Goal: Transaction & Acquisition: Purchase product/service

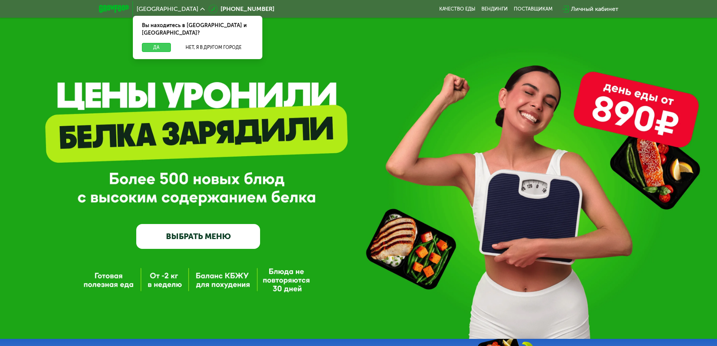
click at [165, 43] on button "Да" at bounding box center [156, 47] width 29 height 9
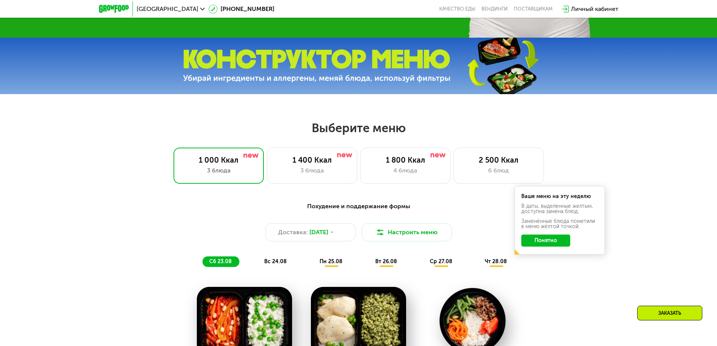
scroll to position [377, 0]
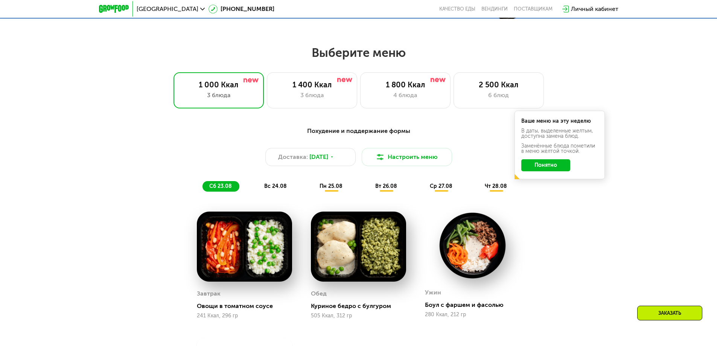
click at [534, 170] on button "Понятно" at bounding box center [546, 165] width 49 height 12
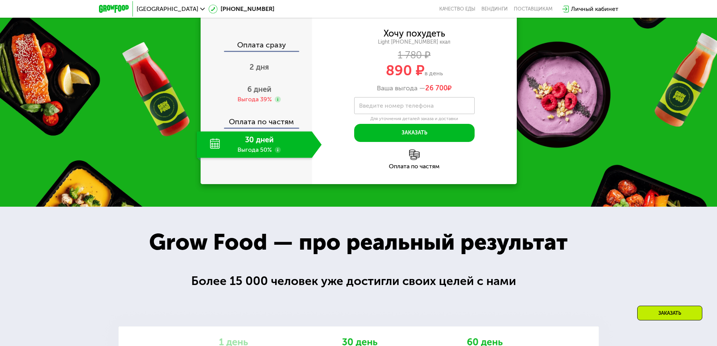
scroll to position [866, 0]
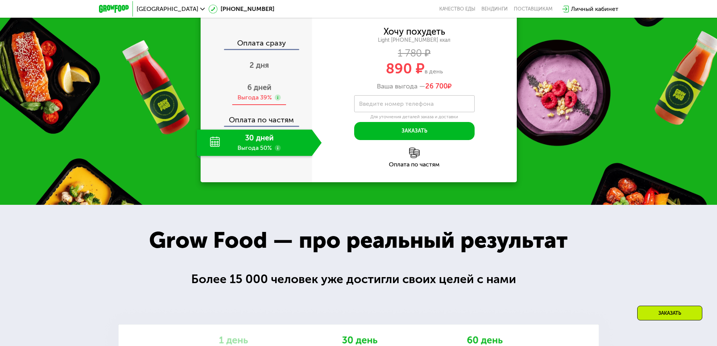
click at [265, 92] on span "6 дней" at bounding box center [259, 87] width 24 height 9
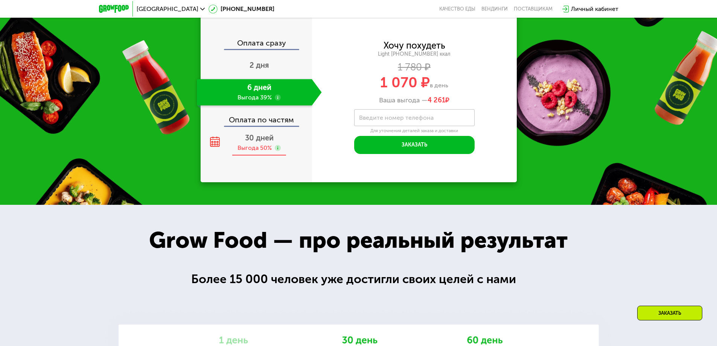
click at [261, 142] on span "30 дней" at bounding box center [259, 137] width 29 height 9
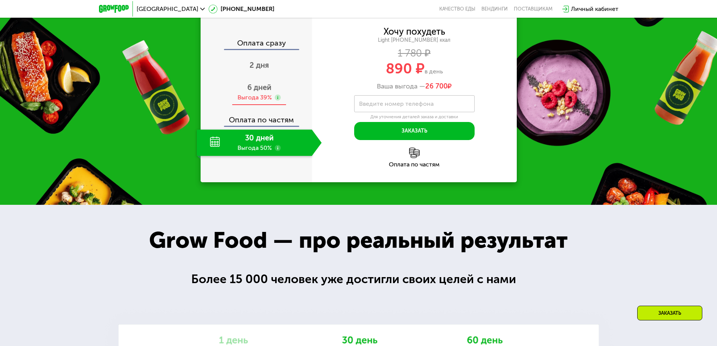
click at [255, 87] on span "6 дней" at bounding box center [259, 87] width 24 height 9
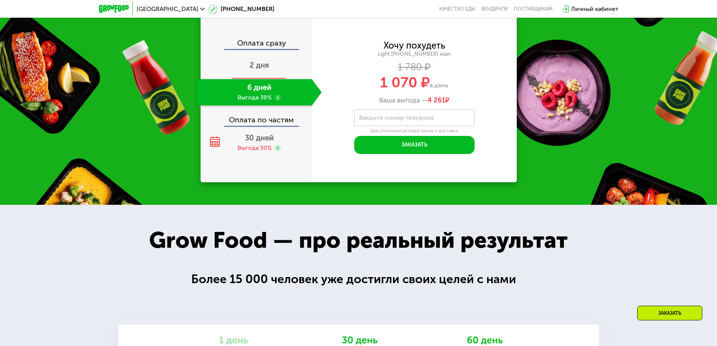
click at [265, 66] on span "2 дня" at bounding box center [260, 65] width 20 height 9
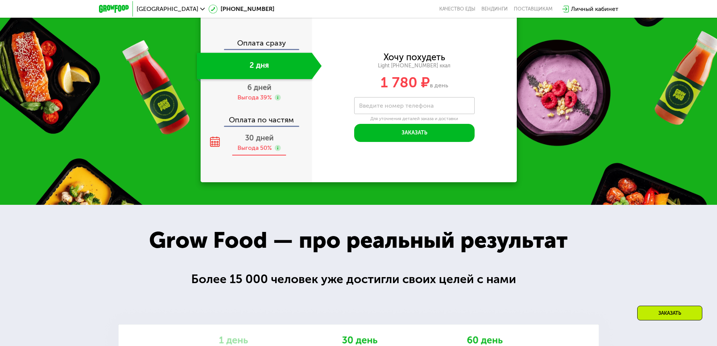
click at [264, 140] on span "30 дней" at bounding box center [259, 137] width 29 height 9
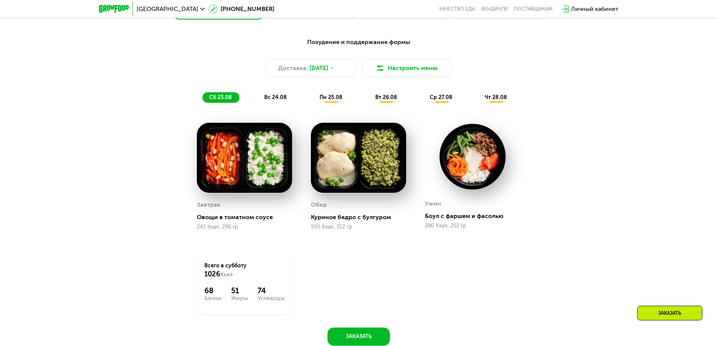
scroll to position [452, 0]
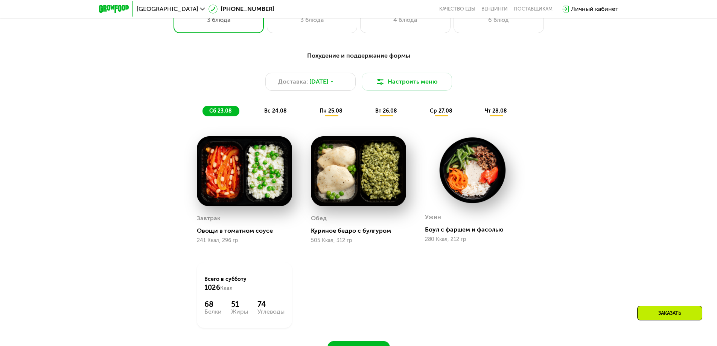
click at [276, 114] on span "вс 24.08" at bounding box center [275, 111] width 23 height 6
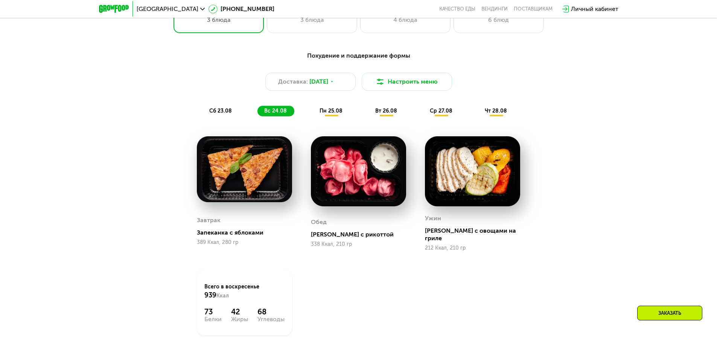
click at [325, 113] on span "пн 25.08" at bounding box center [331, 111] width 23 height 6
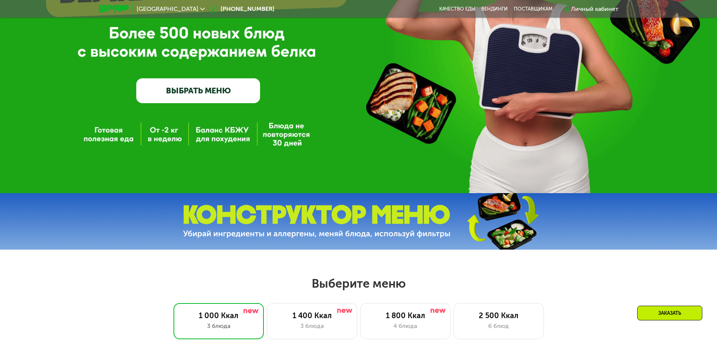
scroll to position [75, 0]
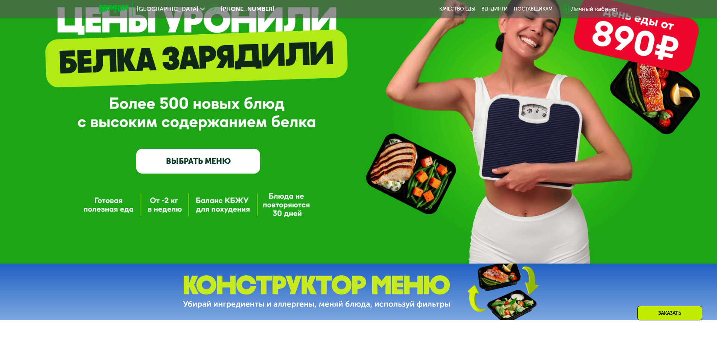
click at [177, 165] on link "ВЫБРАТЬ МЕНЮ" at bounding box center [198, 161] width 124 height 25
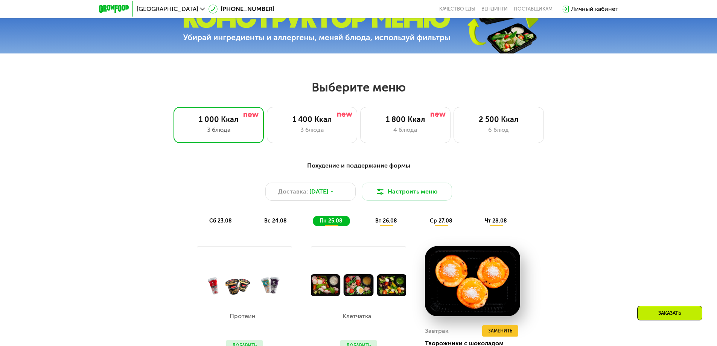
scroll to position [331, 0]
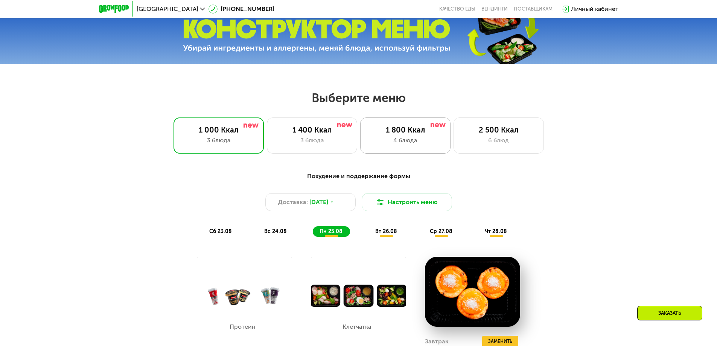
click at [454, 138] on div "1 800 Ккал 4 блюда" at bounding box center [499, 135] width 90 height 36
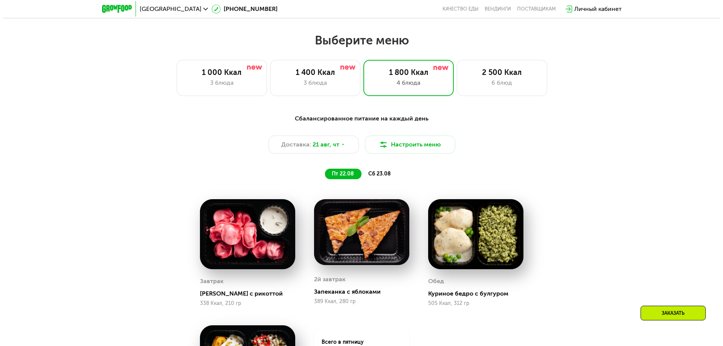
scroll to position [407, 0]
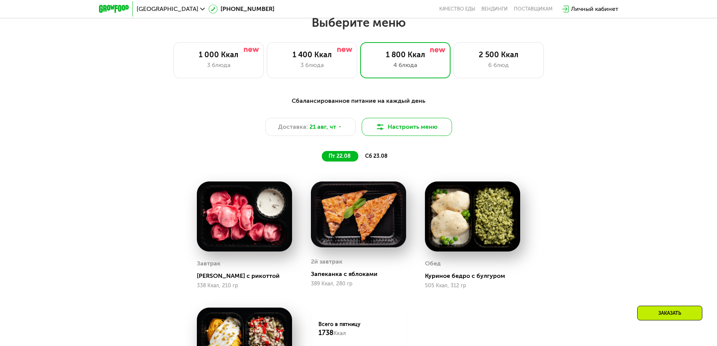
click at [403, 135] on button "Настроить меню" at bounding box center [407, 127] width 90 height 18
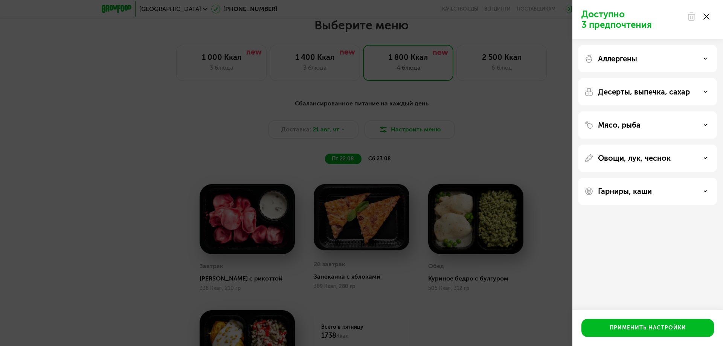
click at [701, 123] on div "Мясо, рыба" at bounding box center [647, 125] width 127 height 9
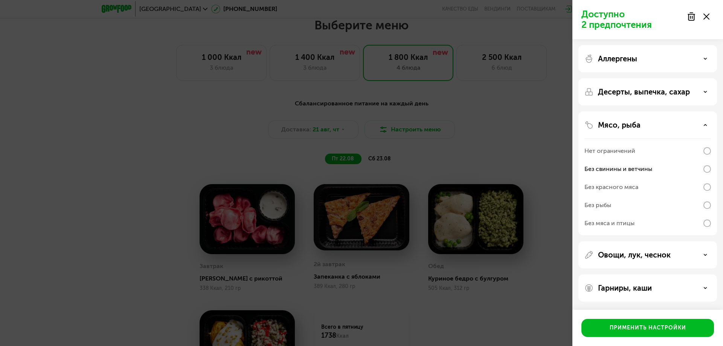
scroll to position [0, 0]
click at [706, 196] on div "Без красного мяса" at bounding box center [647, 205] width 127 height 18
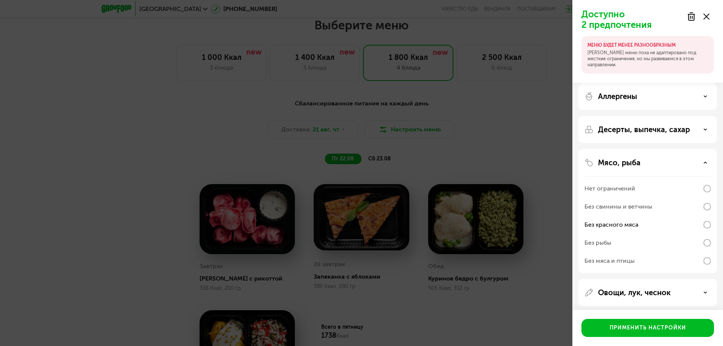
click at [709, 216] on div "Без свинины и ветчины" at bounding box center [647, 225] width 127 height 18
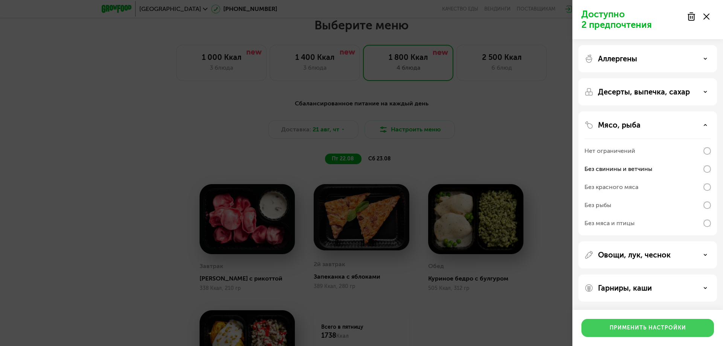
click at [627, 335] on button "Применить настройки" at bounding box center [647, 328] width 133 height 18
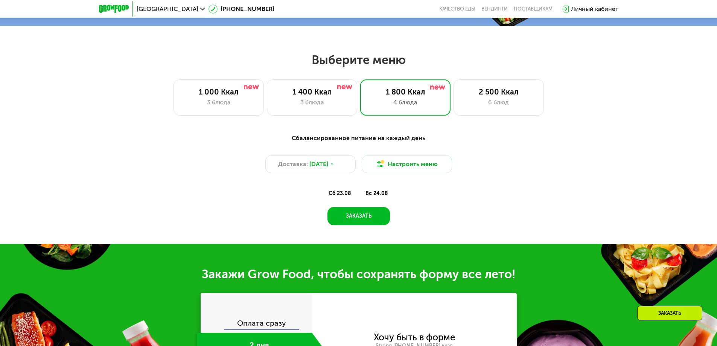
scroll to position [369, 0]
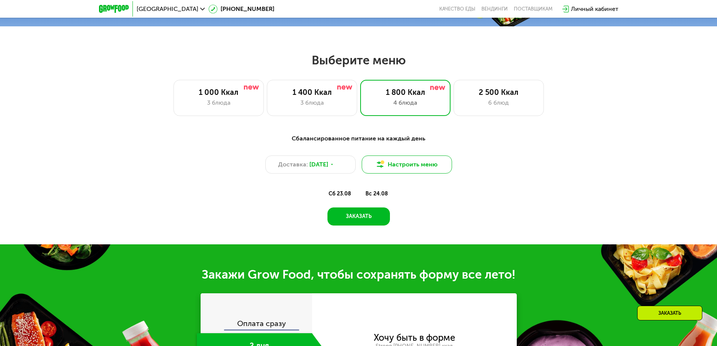
click at [421, 169] on button "Настроить меню" at bounding box center [407, 165] width 90 height 18
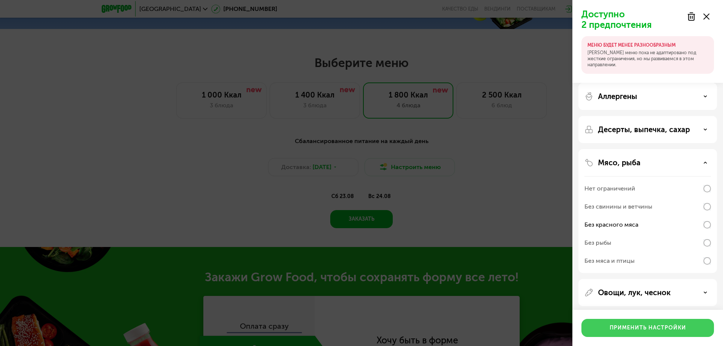
click at [612, 326] on div "Применить настройки" at bounding box center [648, 328] width 76 height 8
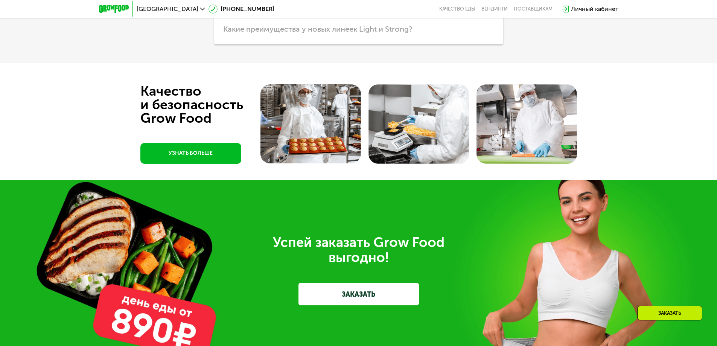
scroll to position [1800, 0]
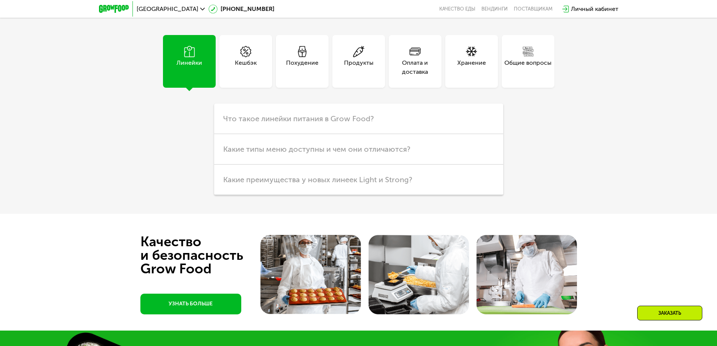
click at [367, 65] on div "Продукты" at bounding box center [358, 67] width 29 height 18
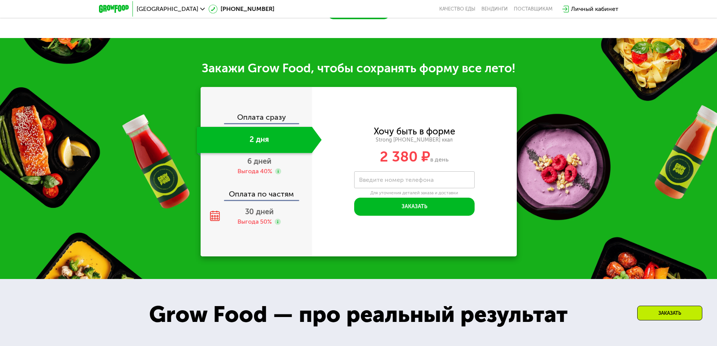
scroll to position [407, 0]
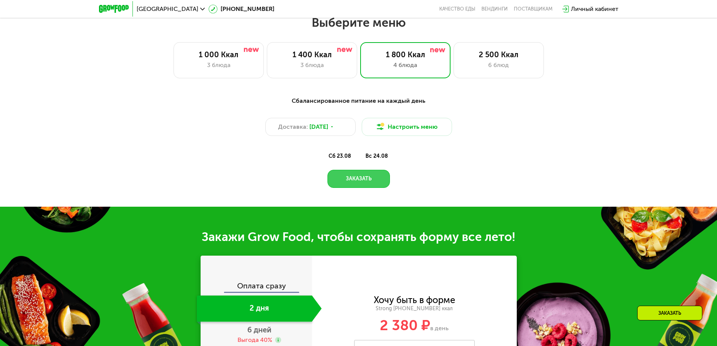
click at [371, 185] on button "Заказать" at bounding box center [359, 179] width 63 height 18
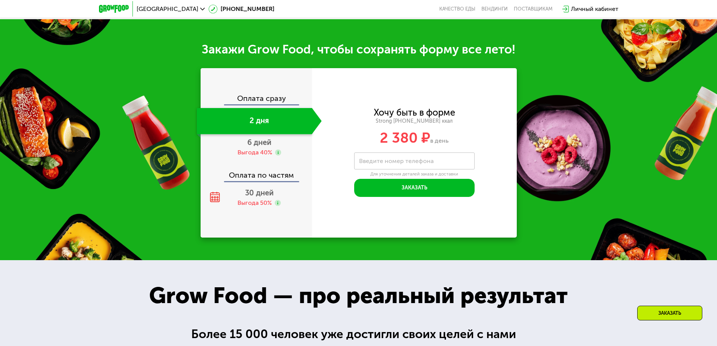
scroll to position [616, 0]
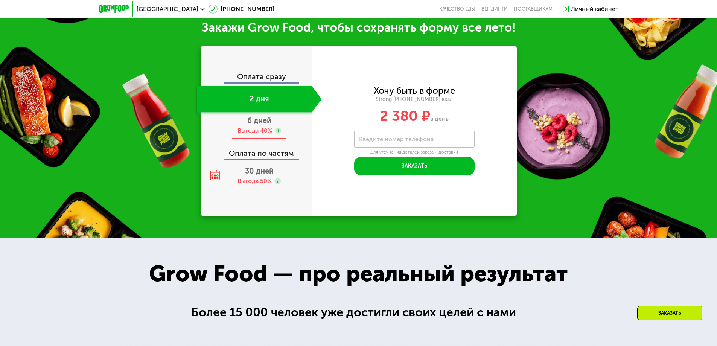
click at [255, 122] on span "6 дней" at bounding box center [259, 120] width 24 height 9
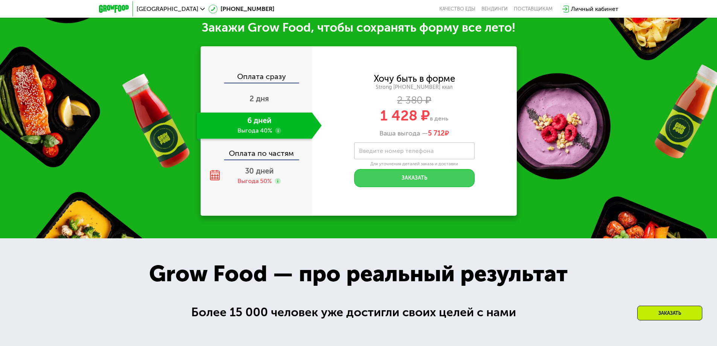
scroll to position [894, 0]
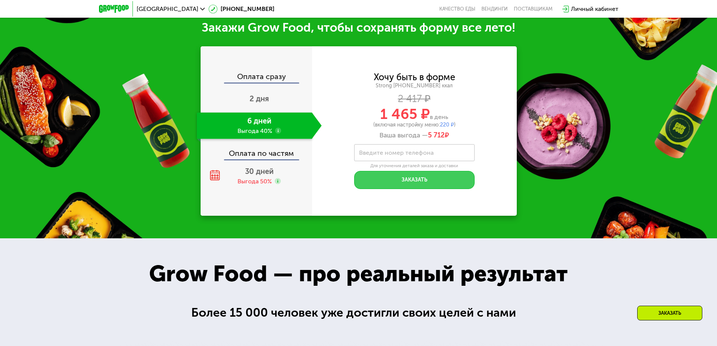
click at [429, 177] on button "Заказать" at bounding box center [414, 180] width 121 height 18
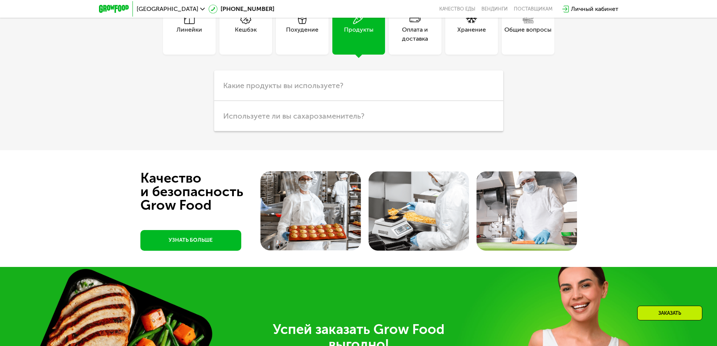
scroll to position [1983, 0]
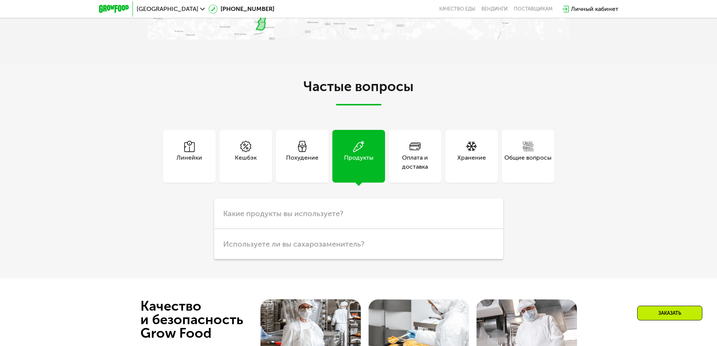
click at [401, 162] on div "Оплата и доставка" at bounding box center [415, 162] width 53 height 18
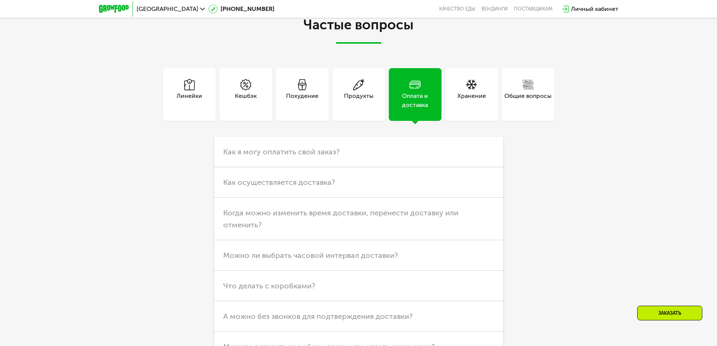
scroll to position [2058, 0]
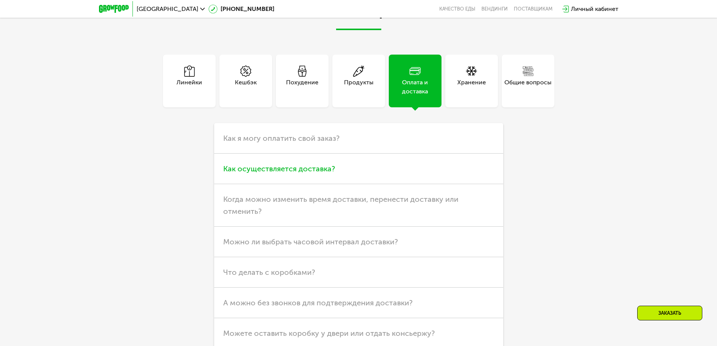
click at [343, 168] on h3 "Как осуществляется доставка?" at bounding box center [358, 169] width 289 height 31
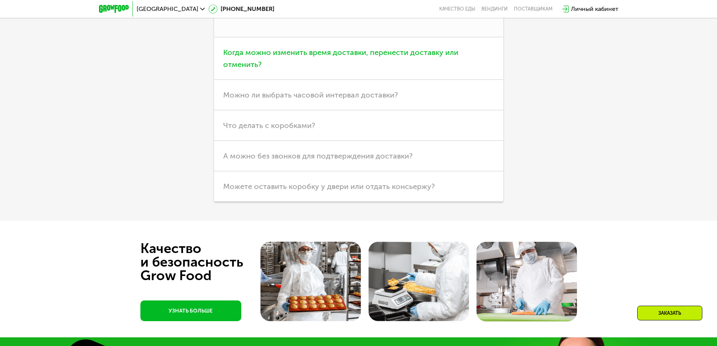
scroll to position [2397, 0]
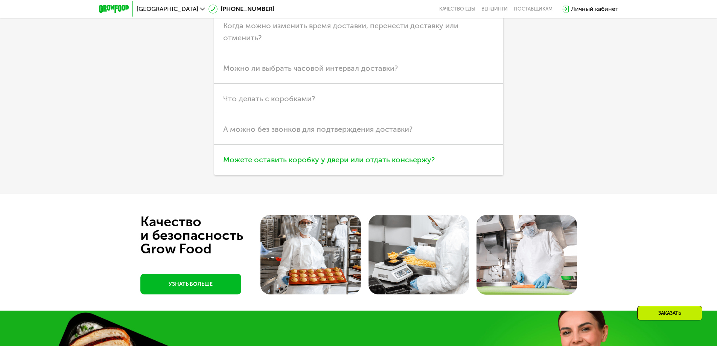
click at [412, 164] on span "Можете оставить коробку у двери или отдать консьержу?" at bounding box center [329, 159] width 212 height 9
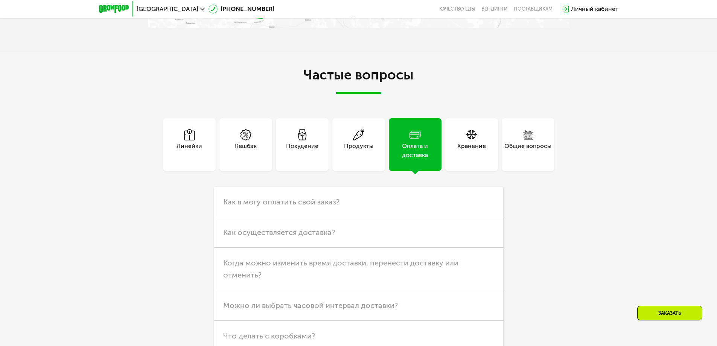
scroll to position [1907, 0]
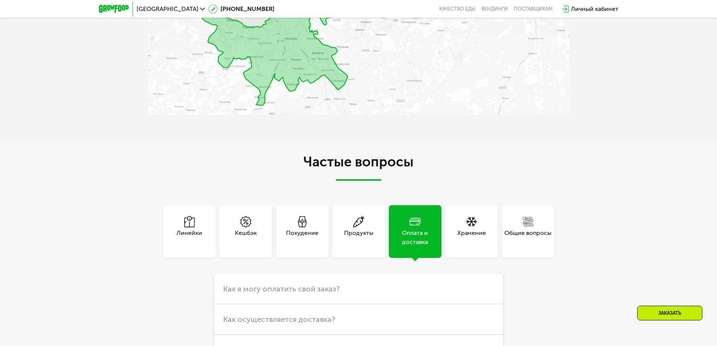
click at [472, 224] on icon at bounding box center [471, 221] width 11 height 11
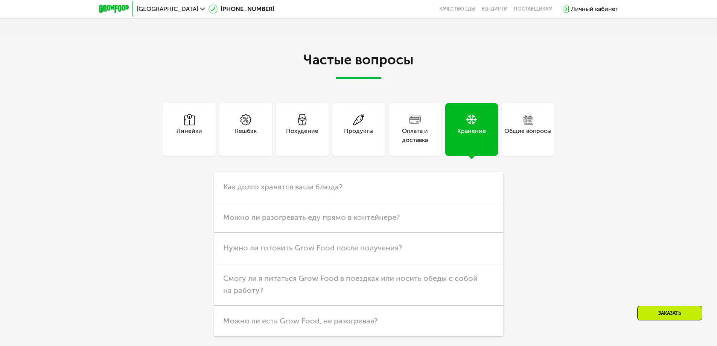
scroll to position [2020, 0]
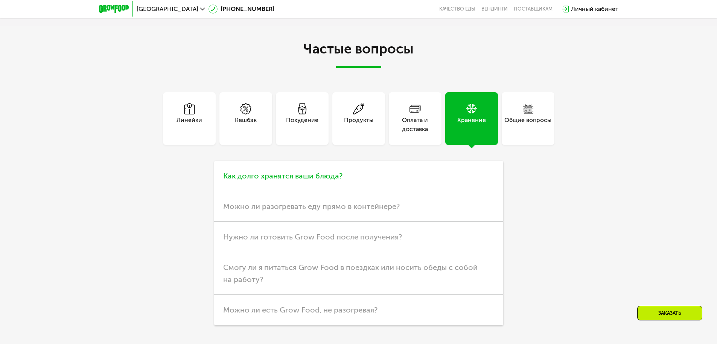
click at [341, 180] on span "Как долго хранятся ваши блюда?" at bounding box center [282, 175] width 119 height 9
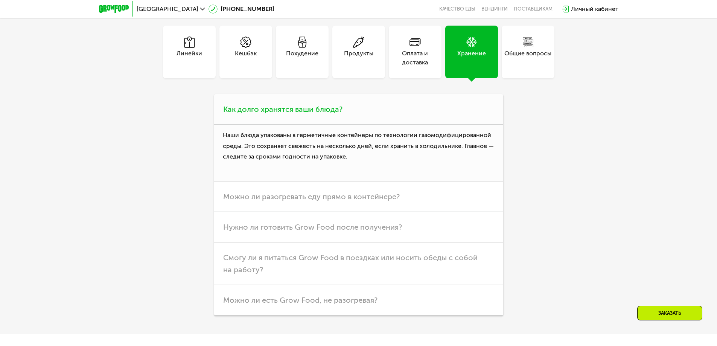
scroll to position [2096, 0]
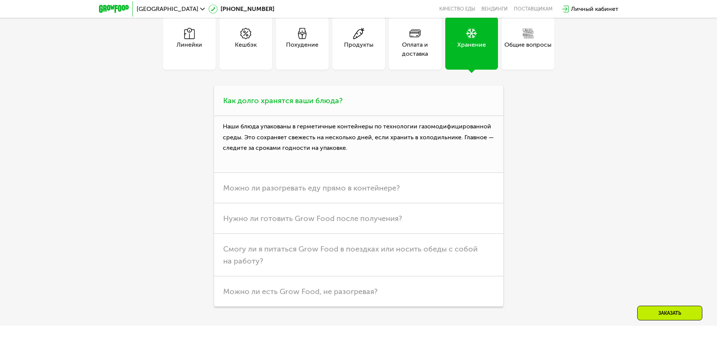
click at [411, 181] on h3 "Можно ли разогревать еду прямо в контейнере?" at bounding box center [358, 188] width 289 height 31
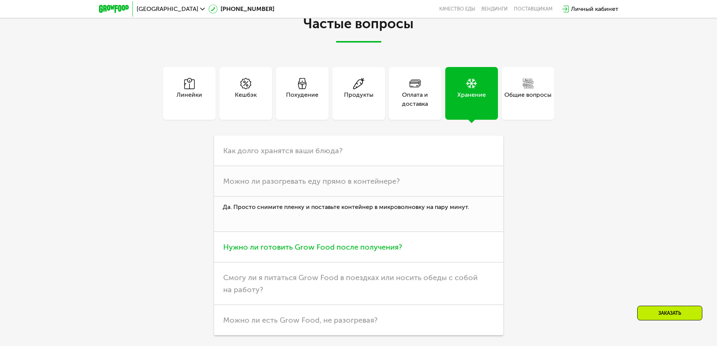
scroll to position [1945, 0]
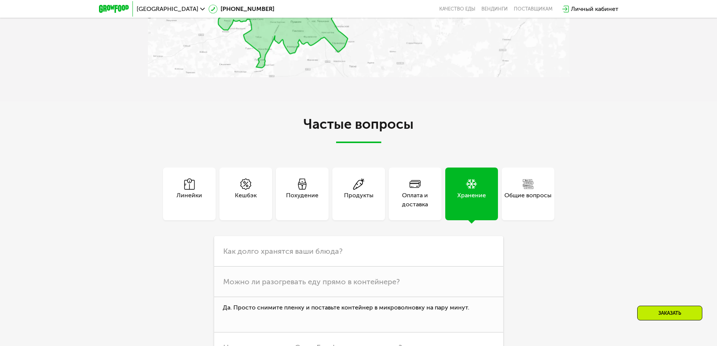
click at [237, 197] on div "Кешбэк" at bounding box center [246, 200] width 22 height 18
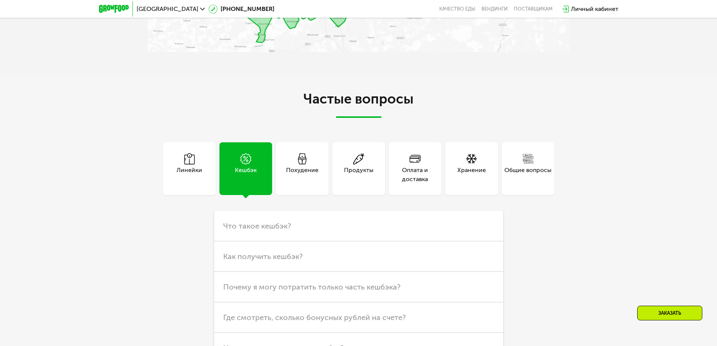
scroll to position [1983, 0]
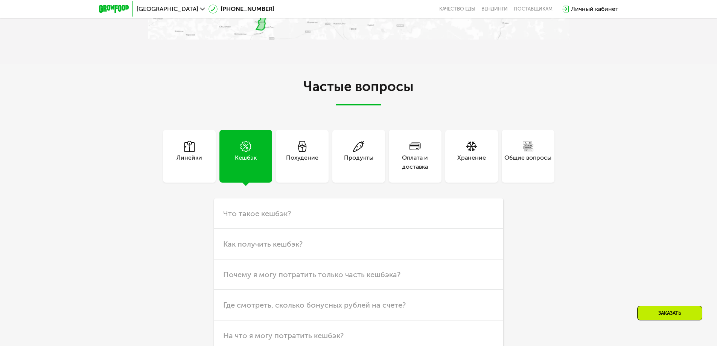
click at [202, 151] on div "Линейки" at bounding box center [189, 156] width 53 height 53
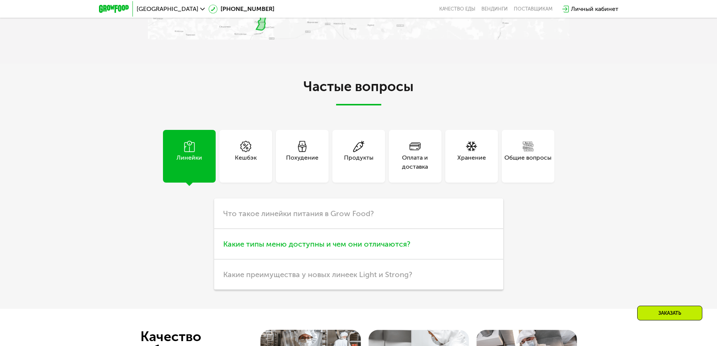
click at [304, 249] on span "Какие типы меню доступны и чем они отличаются?" at bounding box center [316, 244] width 187 height 9
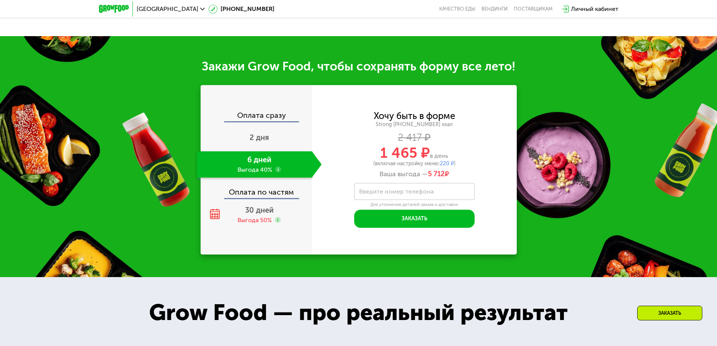
scroll to position [702, 0]
